Goal: Task Accomplishment & Management: Manage account settings

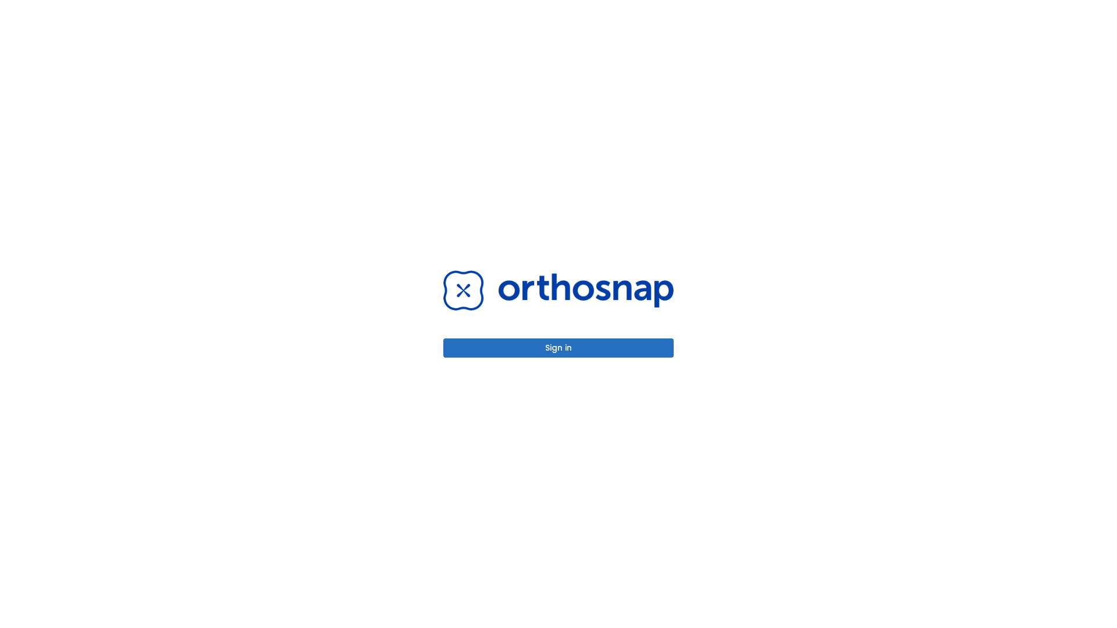
click at [558, 348] on button "Sign in" at bounding box center [558, 347] width 230 height 19
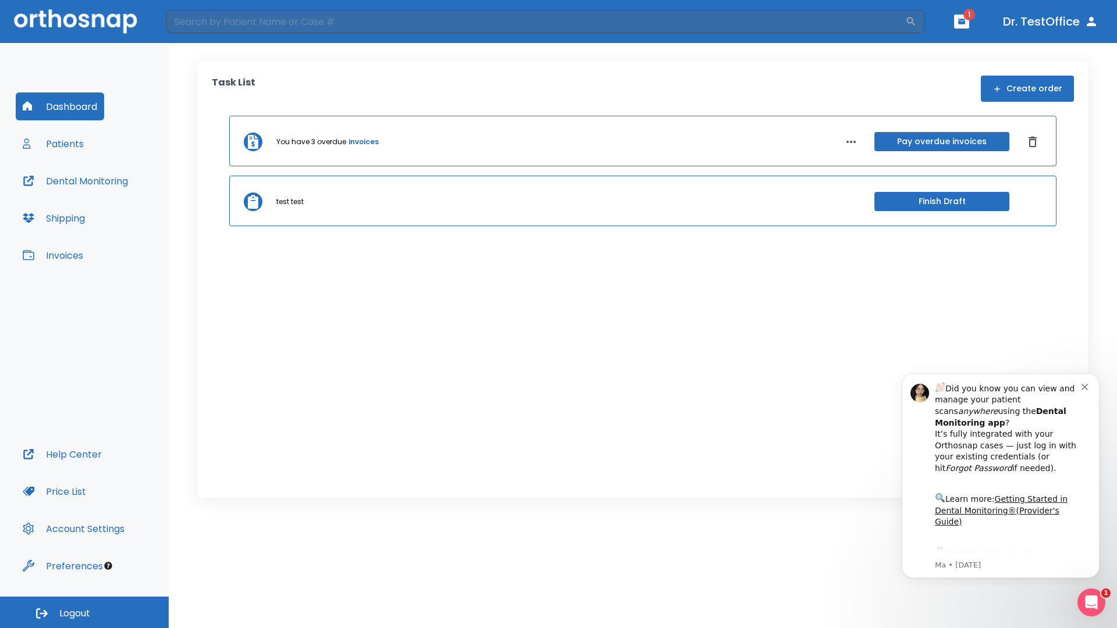
click at [84, 612] on span "Logout" at bounding box center [74, 613] width 31 height 13
